Goal: Task Accomplishment & Management: Complete application form

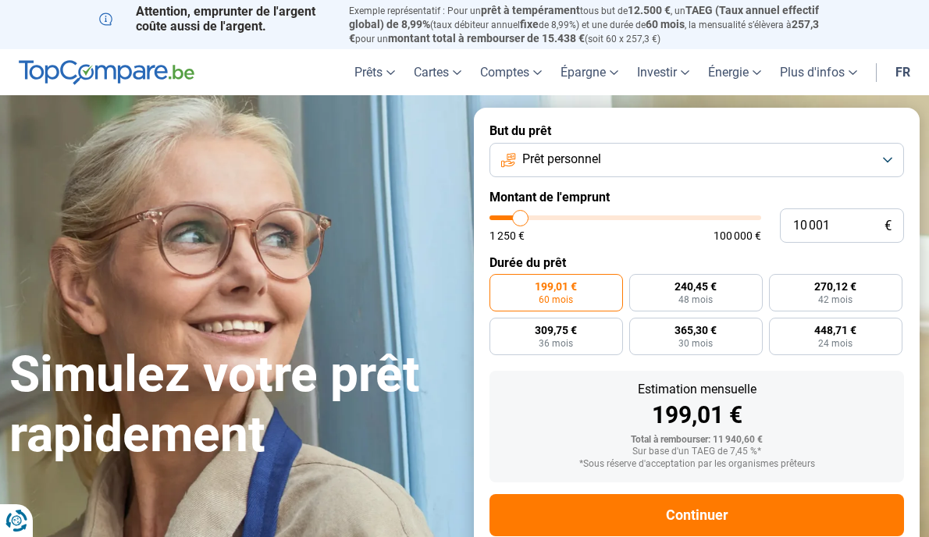
click at [892, 158] on button "Prêt personnel" at bounding box center [697, 160] width 415 height 34
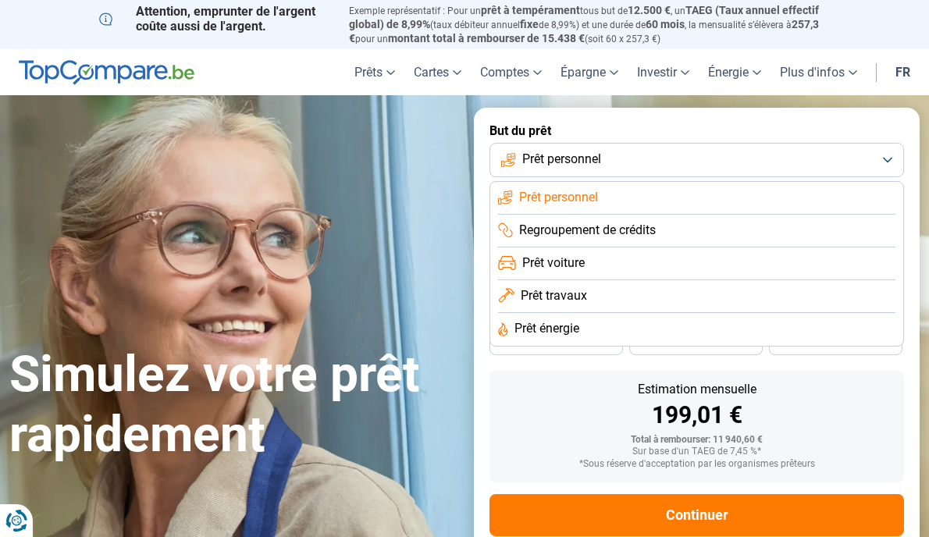
click at [554, 324] on span "Prêt énergie" at bounding box center [547, 328] width 65 height 17
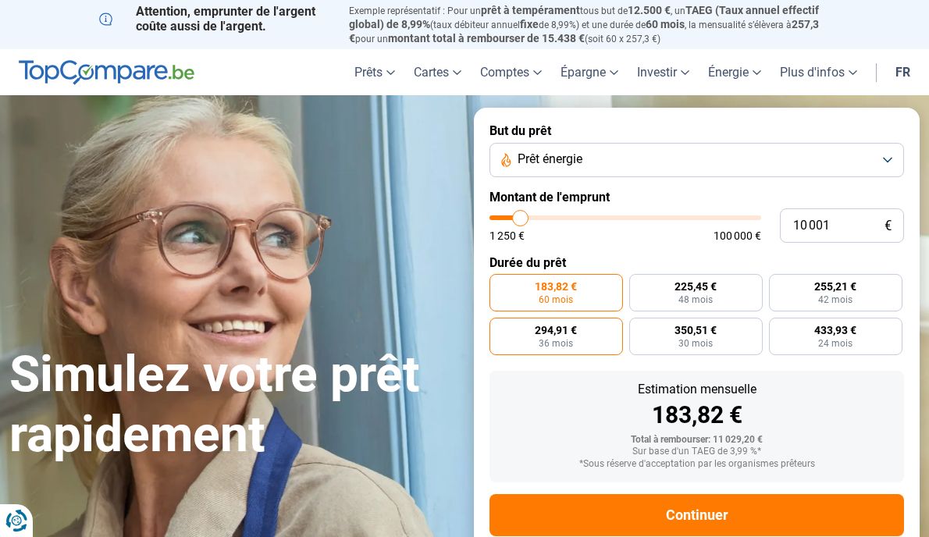
scroll to position [36, 0]
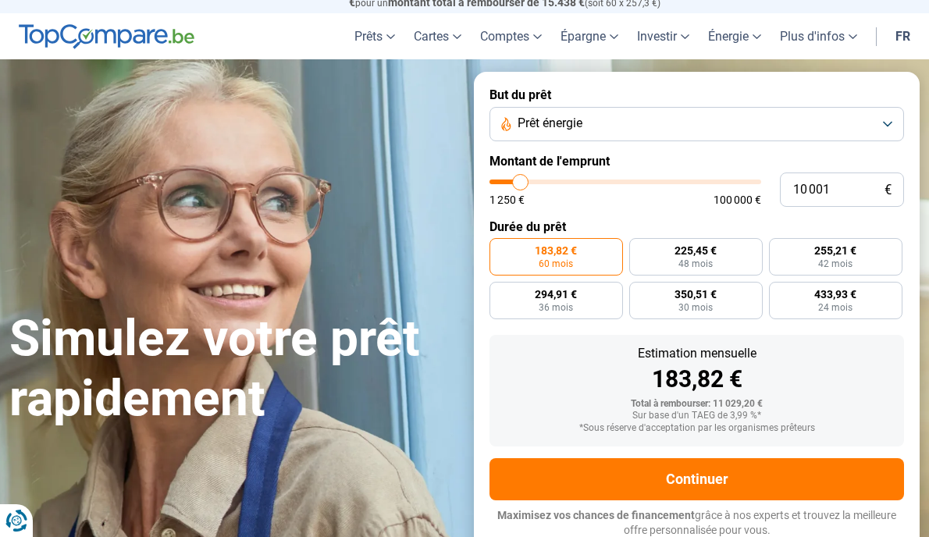
type input "10 250"
type input "10250"
type input "11 250"
type input "11250"
type input "11 750"
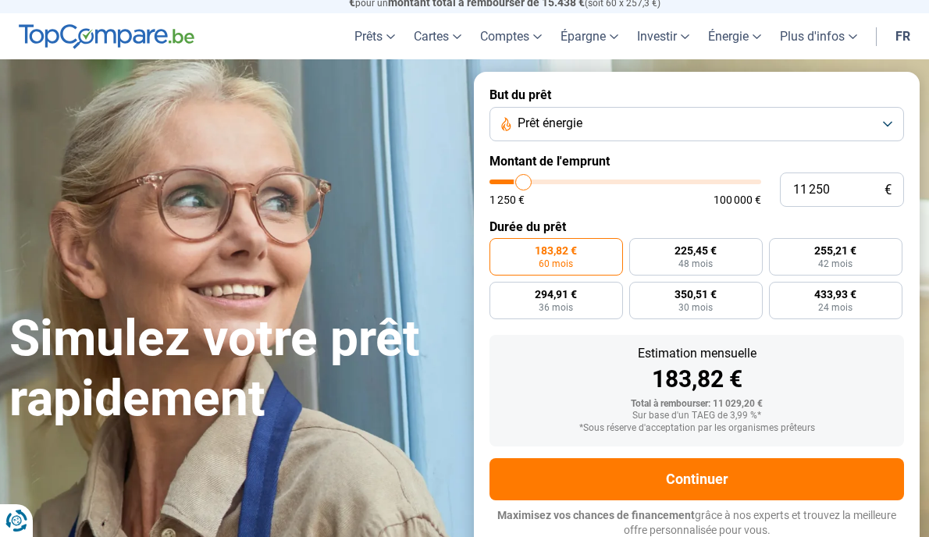
type input "11750"
type input "12 500"
type input "12500"
type input "13 000"
type input "13000"
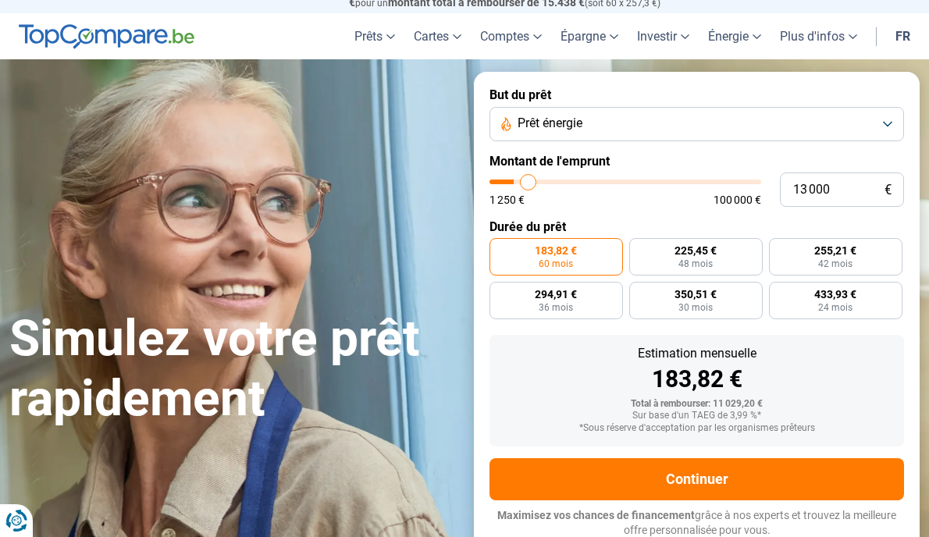
type input "13 500"
type input "13500"
type input "14 250"
type input "14250"
type input "14 750"
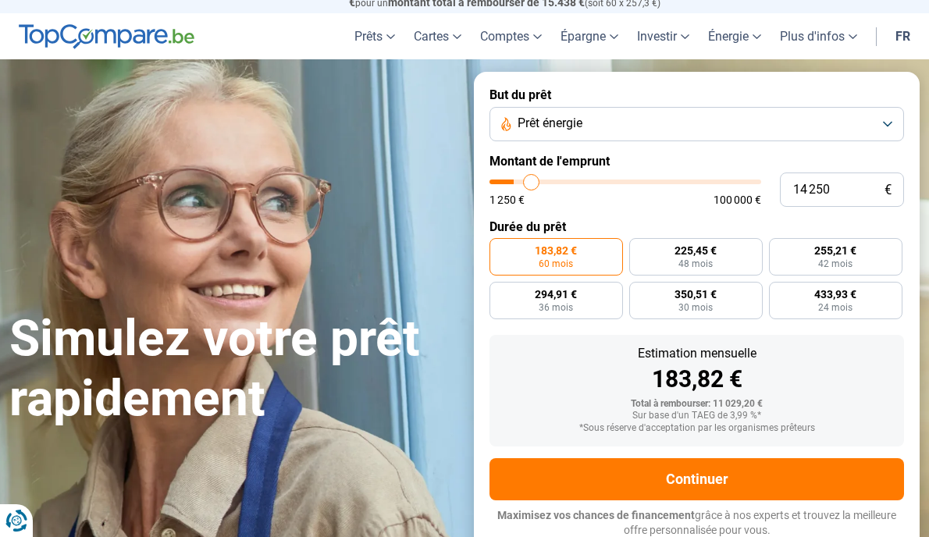
type input "14750"
type input "15 500"
type input "15500"
type input "16 000"
type input "16000"
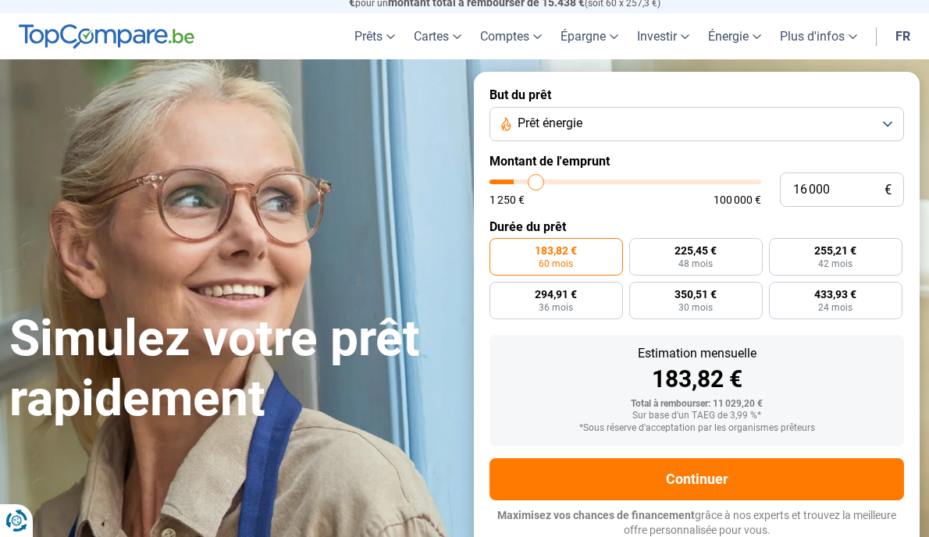
type input "16 250"
type input "16250"
type input "16 750"
type input "16750"
type input "17 250"
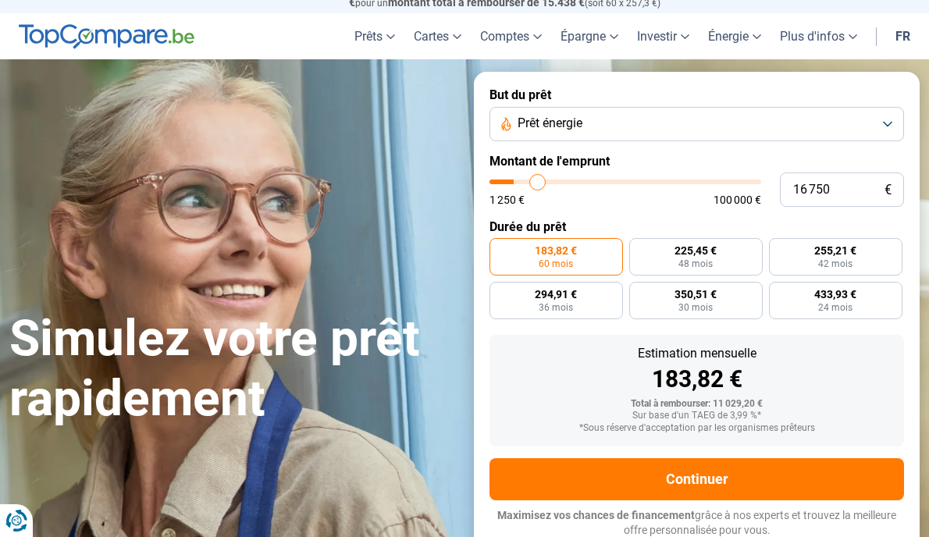
type input "17250"
type input "17 500"
type input "17500"
type input "17 750"
type input "17750"
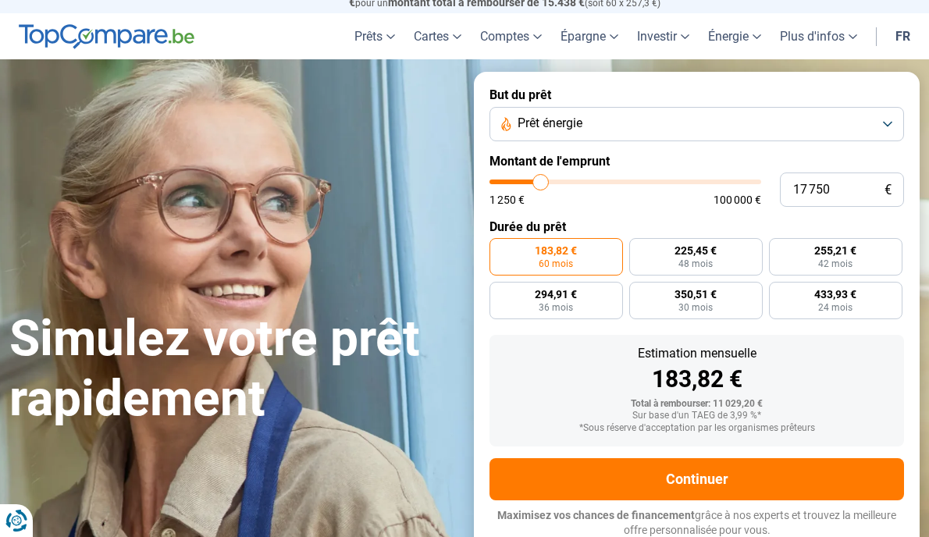
type input "18 500"
type input "18500"
type input "18 750"
type input "18750"
type input "19 000"
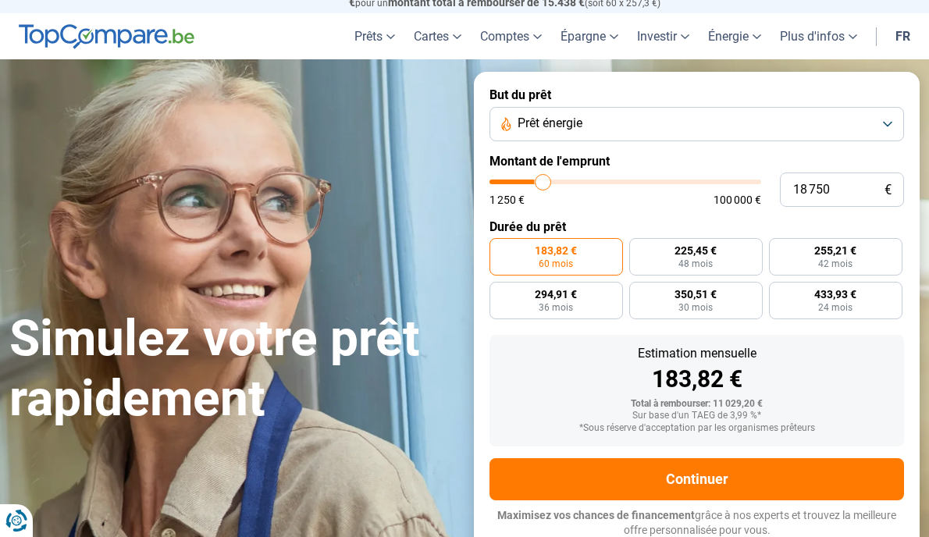
type input "19000"
type input "19 750"
type input "19750"
type input "20 000"
type input "20000"
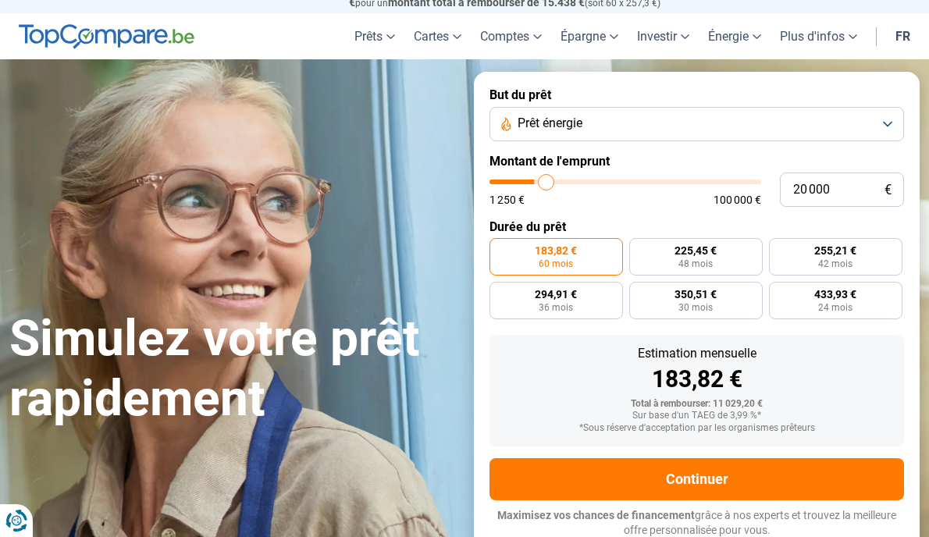
type input "20 500"
type input "20500"
type input "21 000"
type input "21000"
type input "21 750"
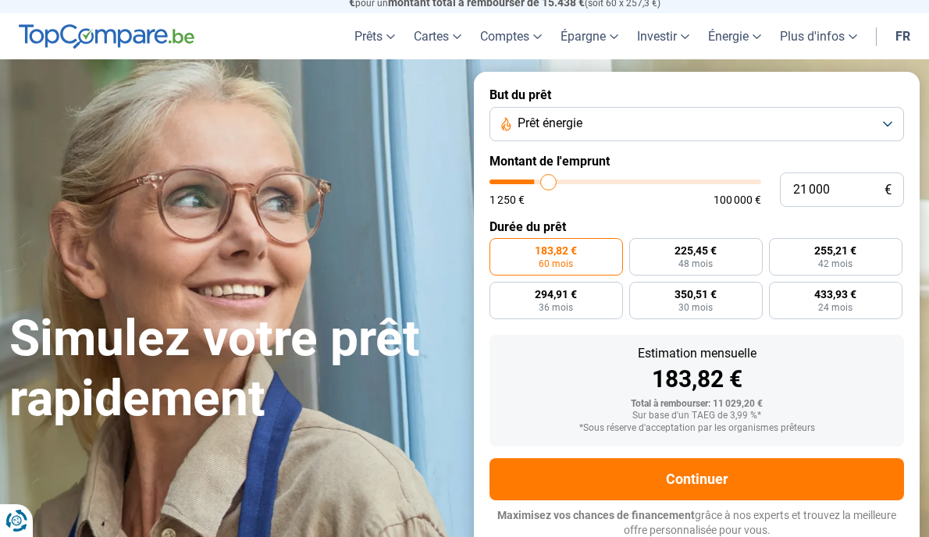
type input "21750"
type input "22 500"
type input "22500"
type input "22 750"
type input "22750"
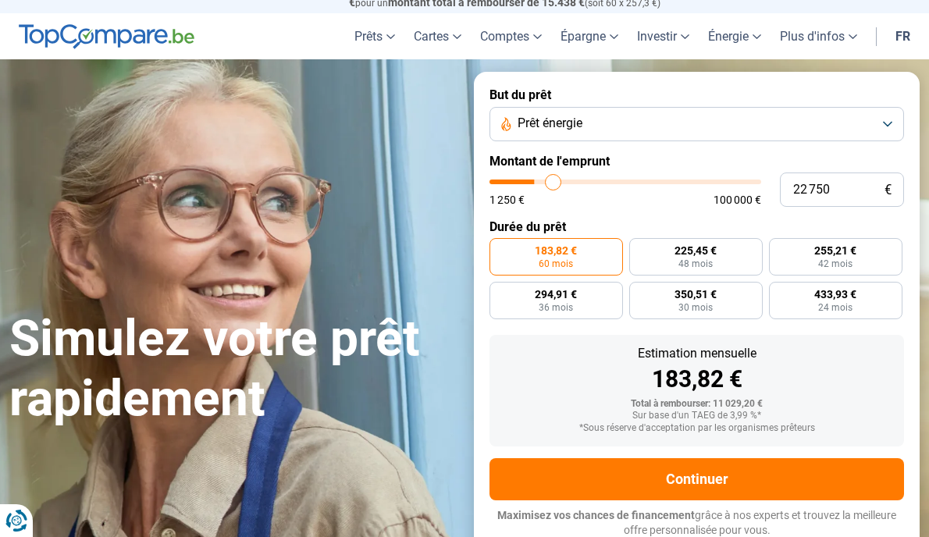
type input "23 000"
type input "23000"
type input "23 250"
type input "23250"
type input "23 500"
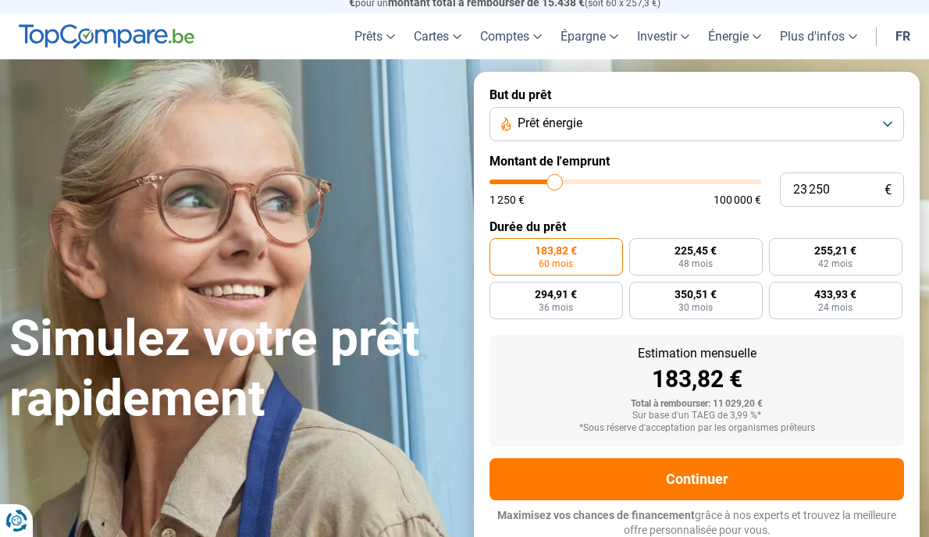
type input "23500"
type input "24 000"
type input "24000"
type input "24 250"
type input "24250"
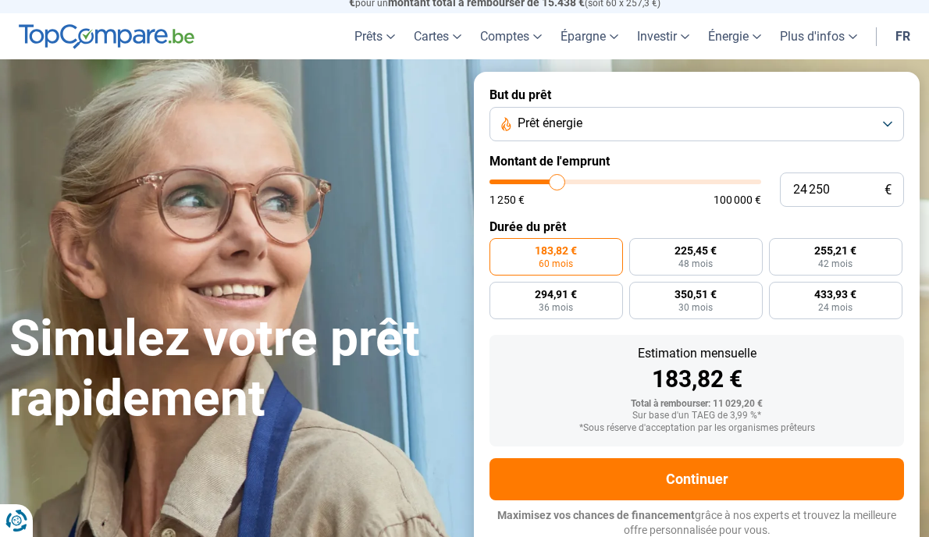
type input "24 500"
type input "24500"
type input "25 250"
type input "25250"
type input "24 750"
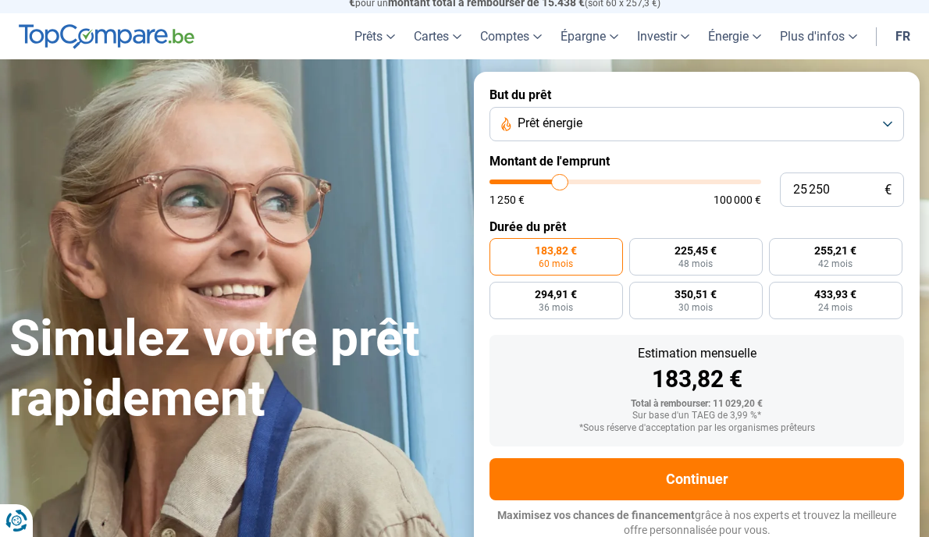
type input "24750"
type input "24 250"
type input "24250"
type input "23 250"
type input "23250"
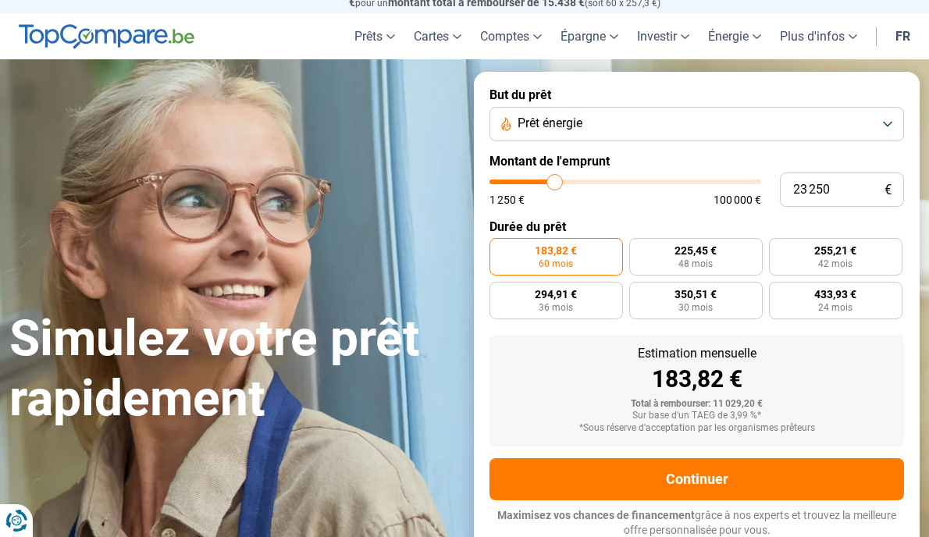
type input "22 750"
type input "22750"
type input "21 750"
type input "21750"
type input "21 500"
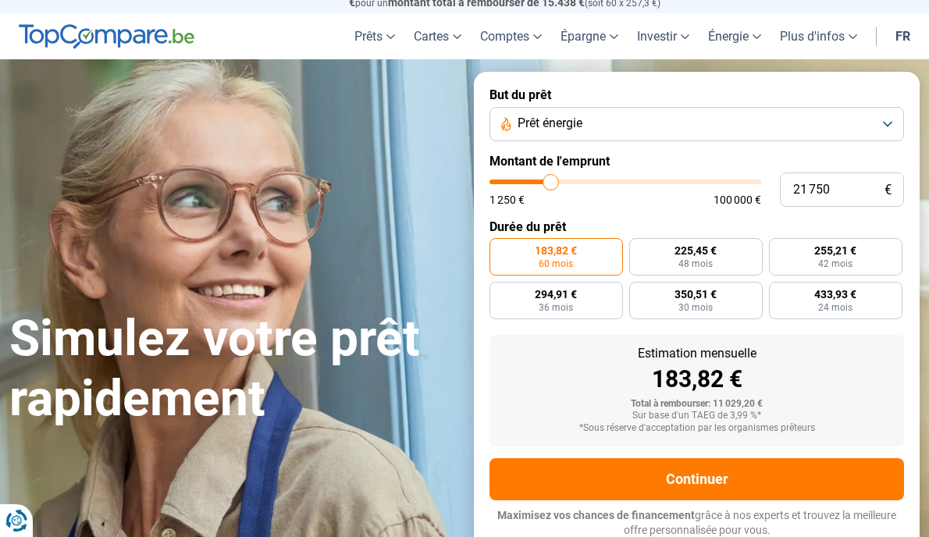
type input "21500"
type input "21 250"
type input "21250"
type input "21 000"
type input "21000"
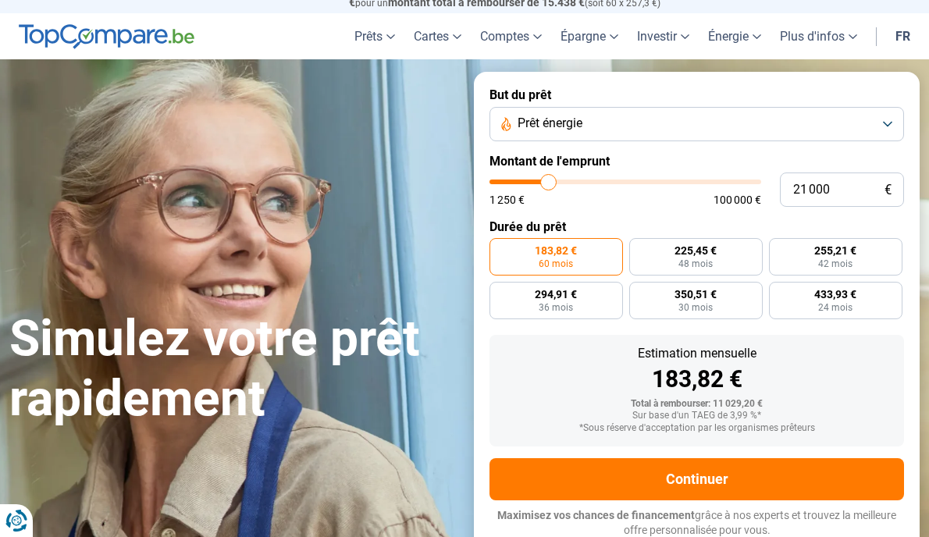
type input "20 500"
type input "20500"
type input "20 250"
type input "20250"
type input "20 000"
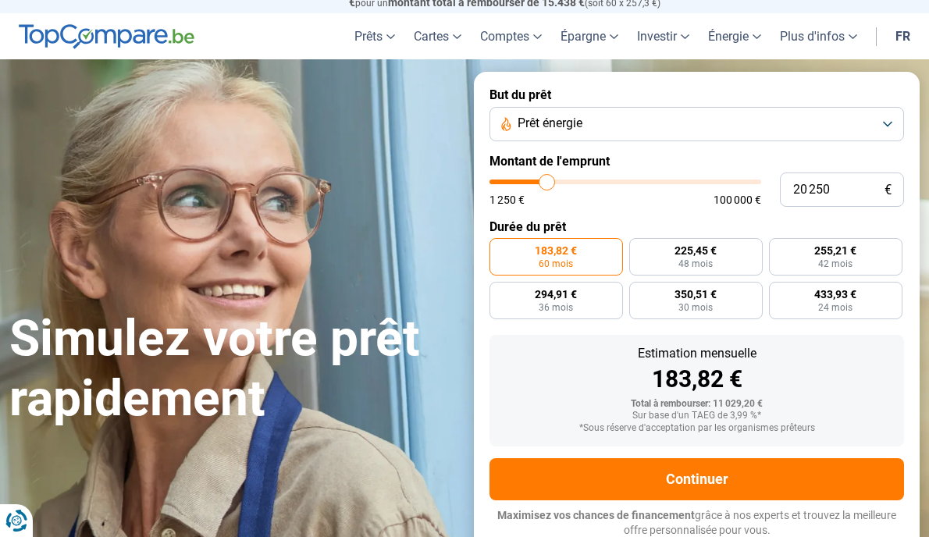
type input "20000"
type input "19 750"
type input "19750"
type input "19 250"
type input "19250"
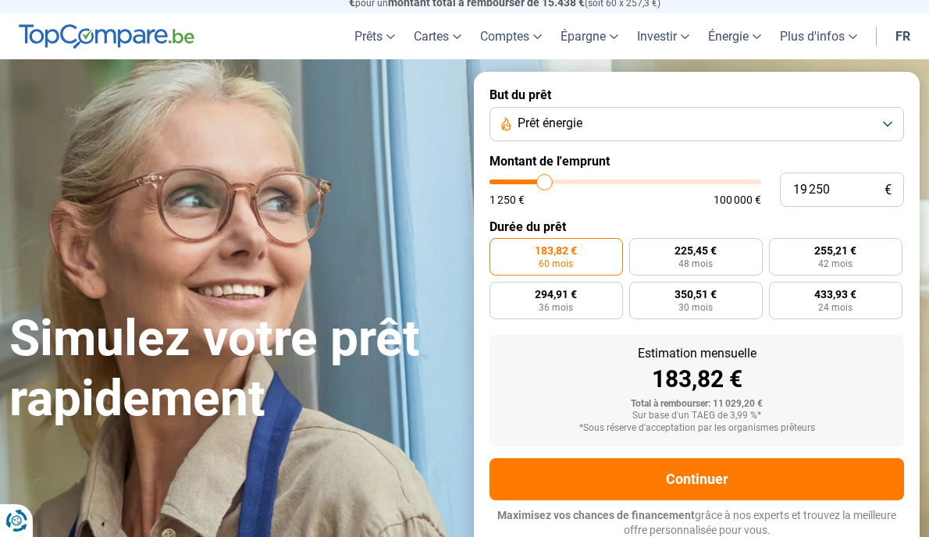
type input "19 000"
type input "19000"
type input "18 750"
type input "18750"
type input "18 500"
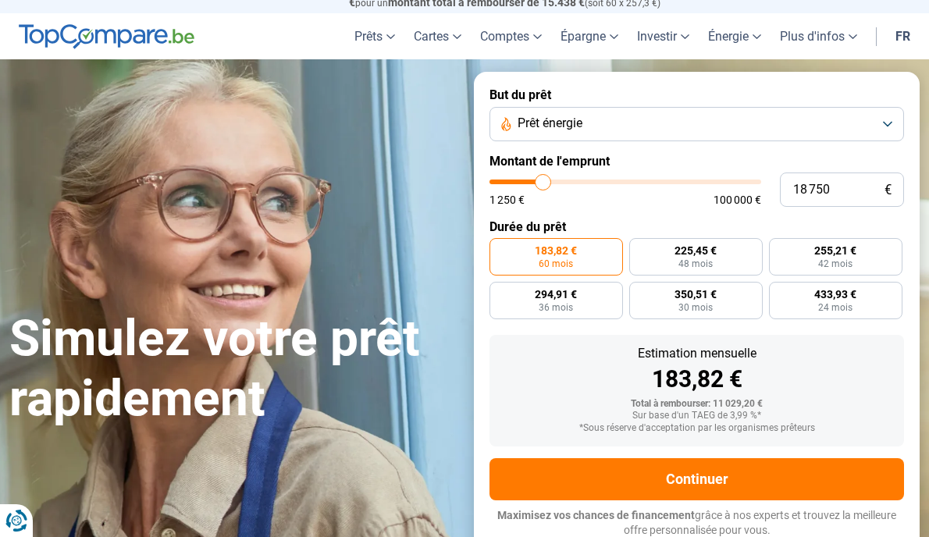
type input "18500"
type input "18 250"
type input "18250"
type input "17 750"
type input "17750"
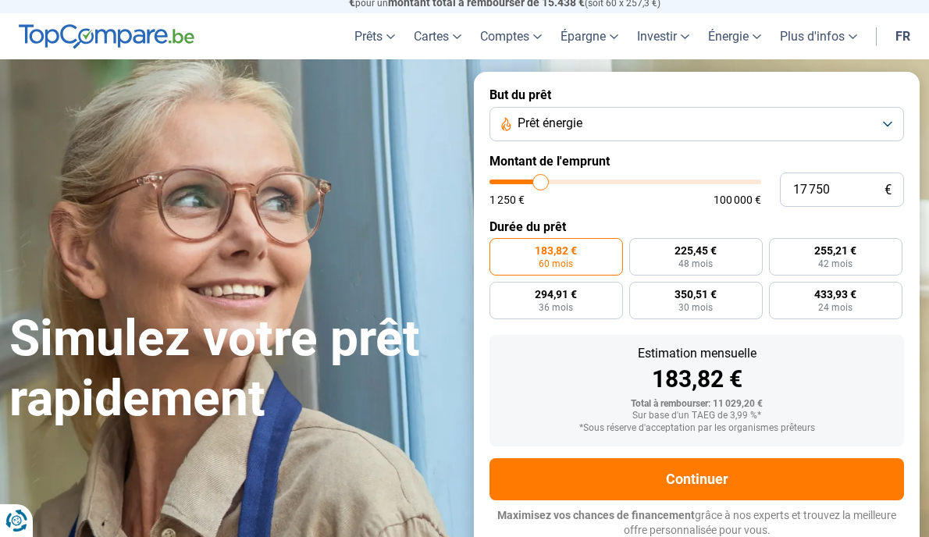
type input "17 500"
type input "17500"
type input "17 250"
type input "17250"
type input "17 000"
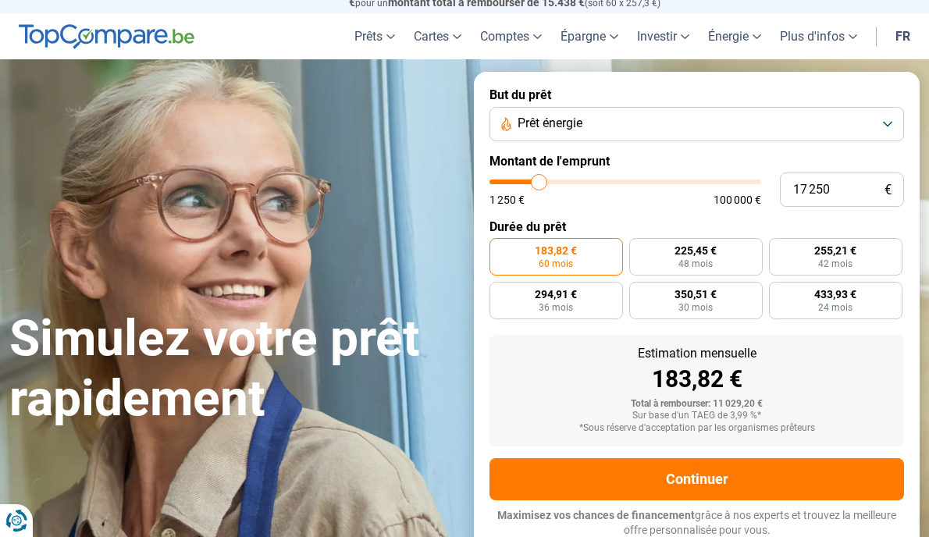
type input "17000"
type input "16 750"
type input "16750"
type input "16 250"
type input "16250"
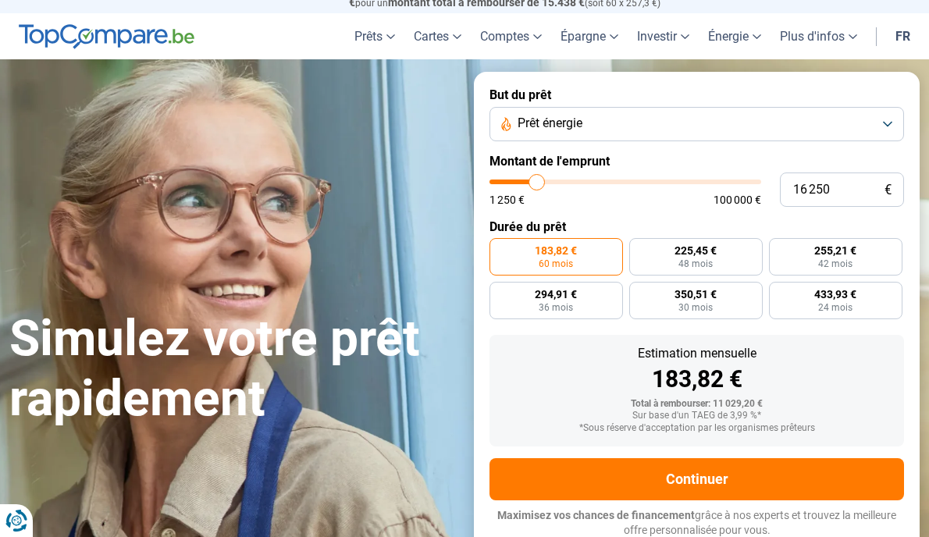
type input "16 000"
type input "16000"
type input "15 750"
type input "15750"
type input "15 500"
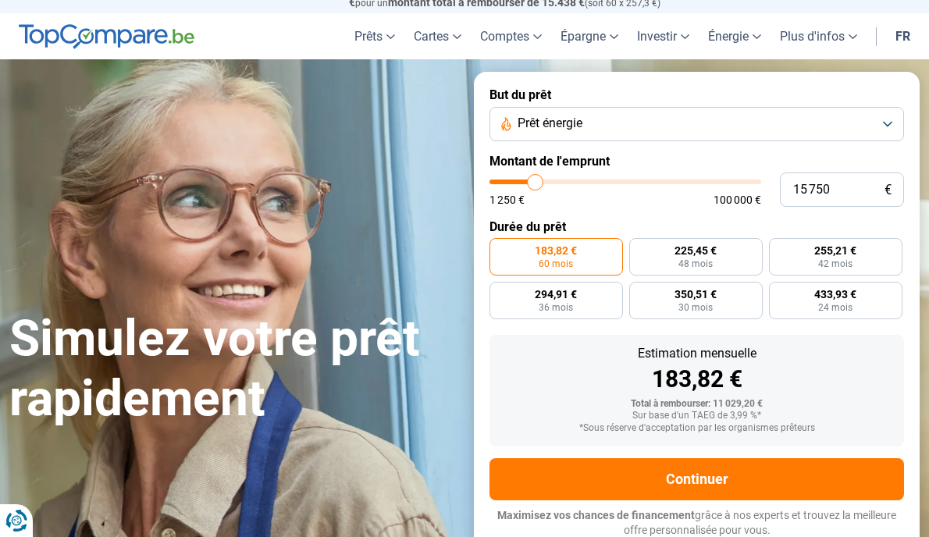
type input "15500"
type input "15 000"
type input "15000"
type input "14 750"
type input "14750"
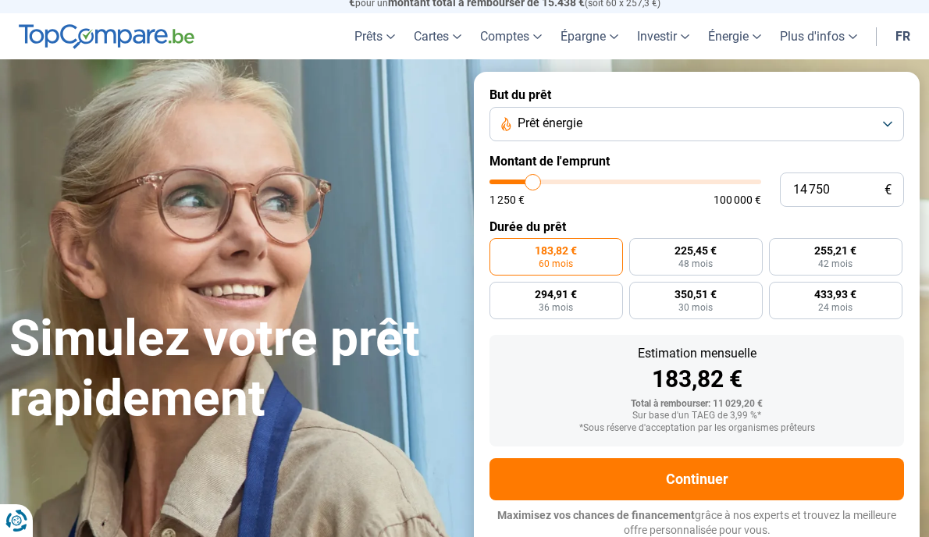
type input "14 500"
type input "14500"
type input "14 250"
type input "14250"
type input "14 750"
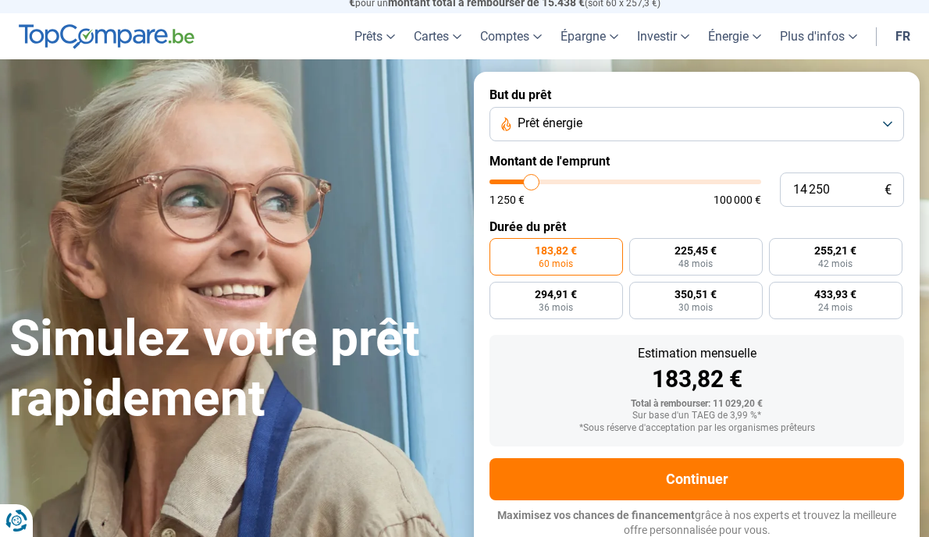
type input "14750"
type input "15 000"
type input "15000"
type input "15 500"
type input "15500"
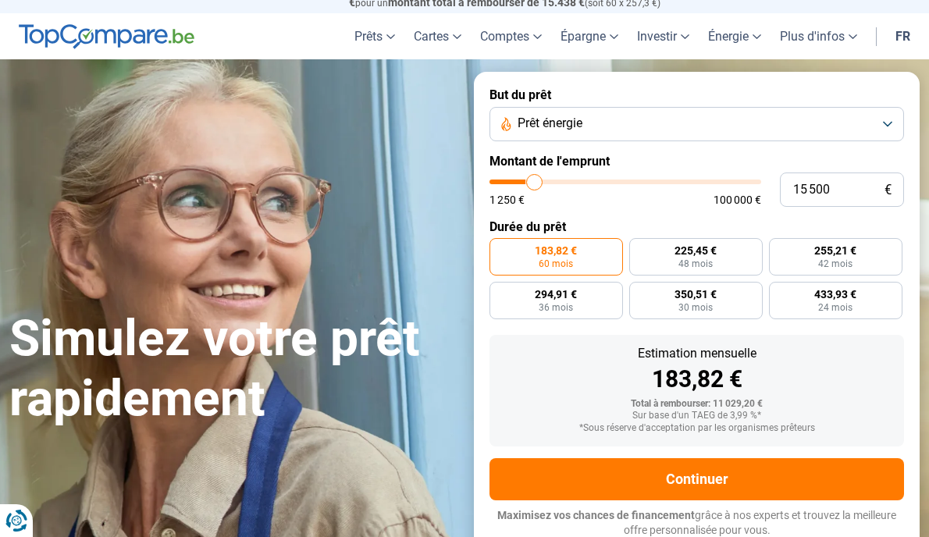
type input "16 000"
type input "16000"
type input "16 250"
type input "16250"
type input "16 000"
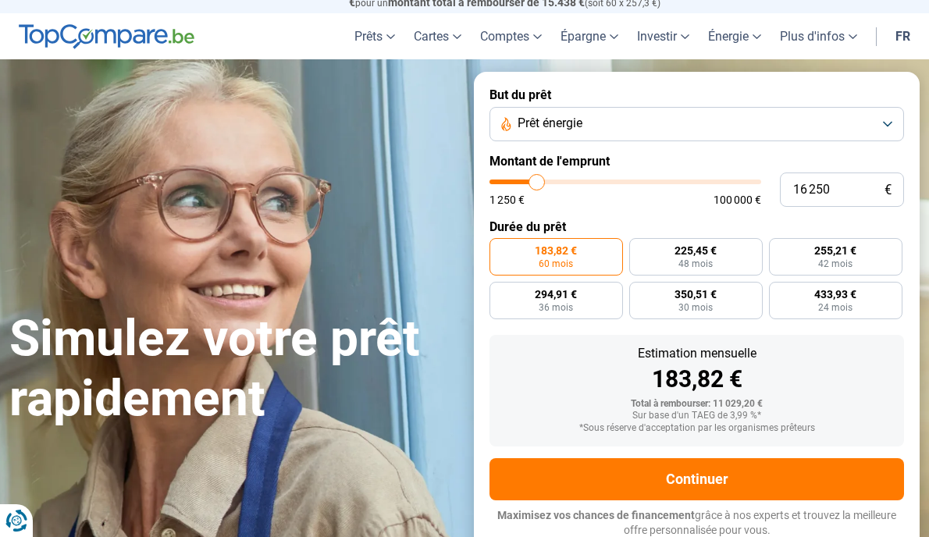
type input "16000"
type input "15 750"
type input "15750"
type input "15 500"
type input "15500"
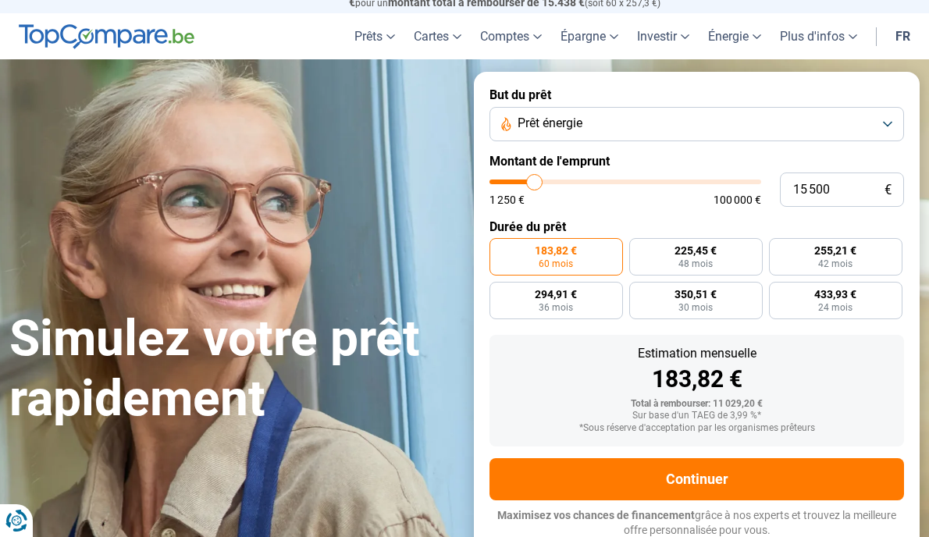
type input "15 000"
type input "15000"
type input "14 750"
type input "14750"
type input "15 000"
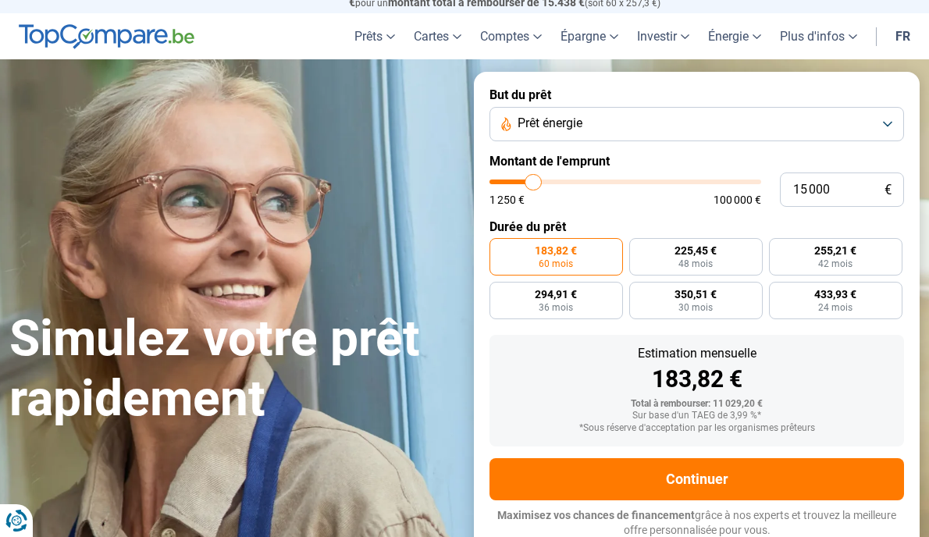
drag, startPoint x: 521, startPoint y: 180, endPoint x: 534, endPoint y: 180, distance: 13.3
type input "15000"
click at [534, 180] on input "range" at bounding box center [626, 182] width 272 height 5
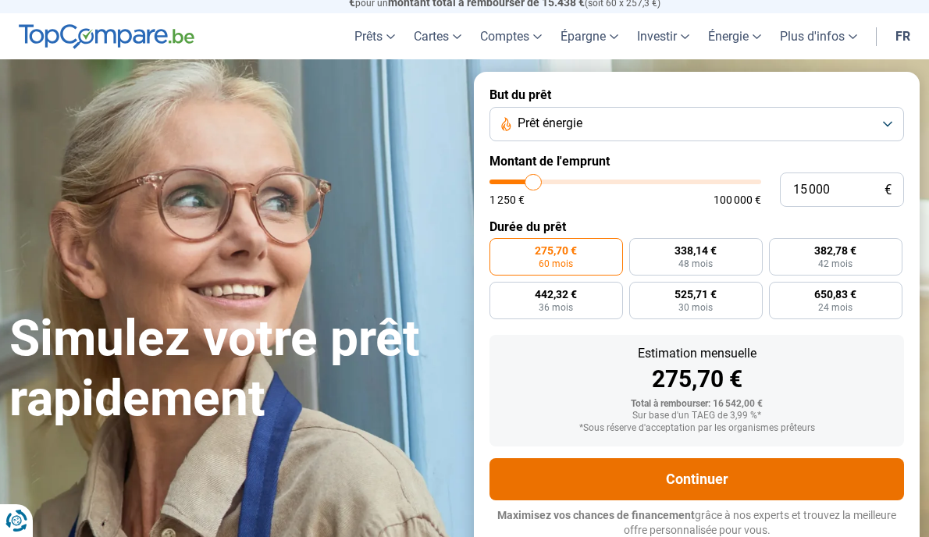
click at [698, 476] on button "Continuer" at bounding box center [697, 479] width 415 height 42
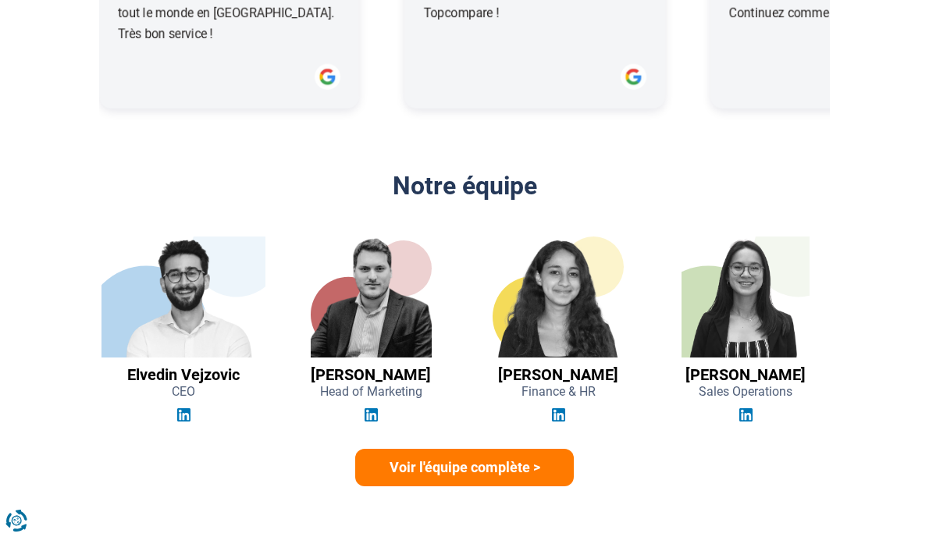
scroll to position [2535, 0]
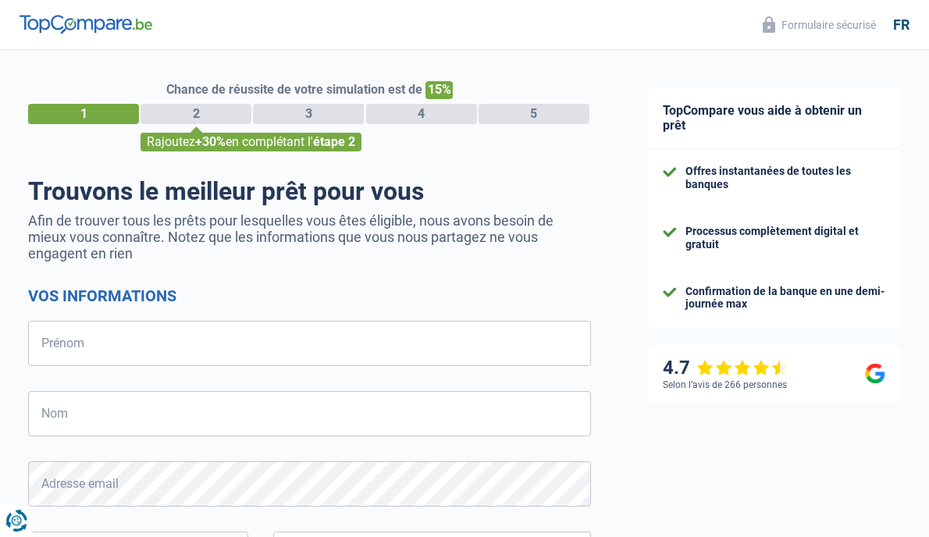
select select "32"
